Goal: Ask a question: Seek information or help from site administrators or community

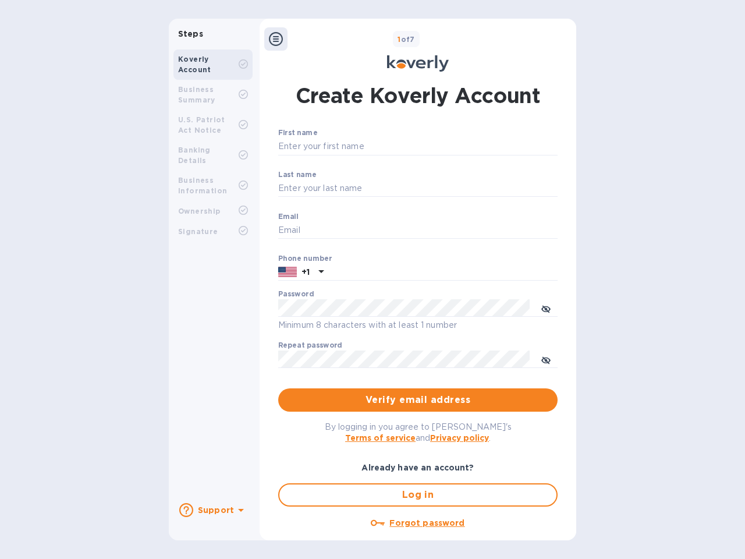
click at [212, 510] on b "Support" at bounding box center [216, 509] width 36 height 9
click at [186, 510] on icon at bounding box center [186, 510] width 14 height 14
click at [239, 511] on icon at bounding box center [241, 510] width 6 height 3
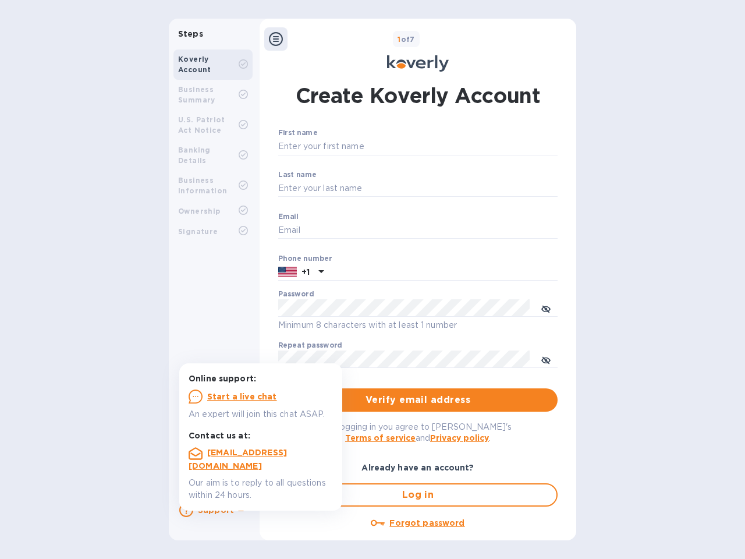
click at [276, 39] on icon at bounding box center [276, 39] width 14 height 14
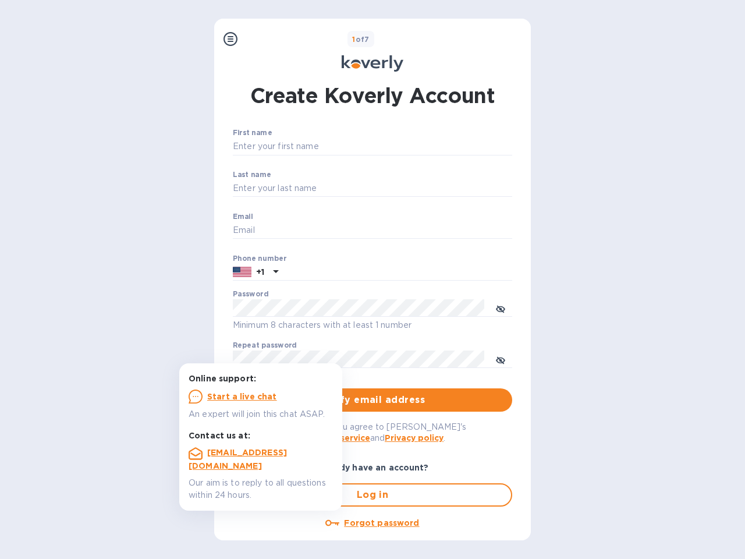
click at [416, 147] on input "First name" at bounding box center [372, 146] width 279 height 17
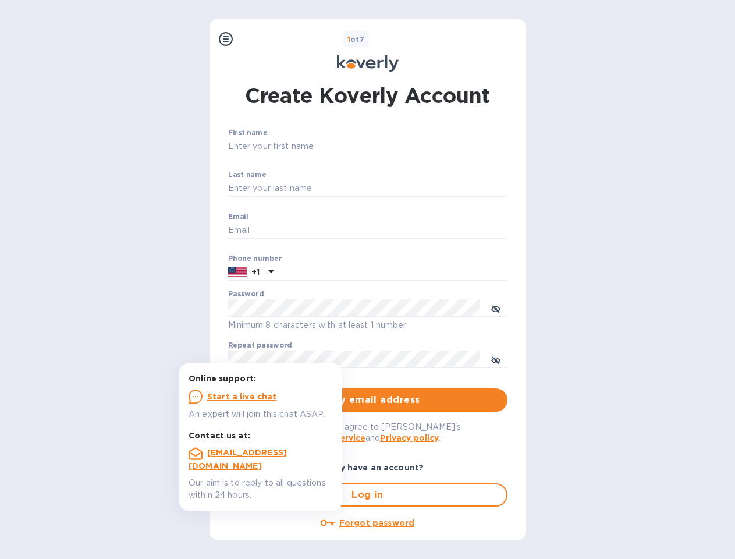
click at [416, 189] on input "Last name" at bounding box center [367, 188] width 279 height 17
click at [416, 230] on input "Email" at bounding box center [367, 230] width 279 height 17
click at [416, 272] on input "text" at bounding box center [392, 272] width 229 height 17
click at [301, 272] on input "text" at bounding box center [392, 272] width 229 height 17
click at [320, 272] on input "text" at bounding box center [392, 272] width 229 height 17
